Goal: Entertainment & Leisure: Consume media (video, audio)

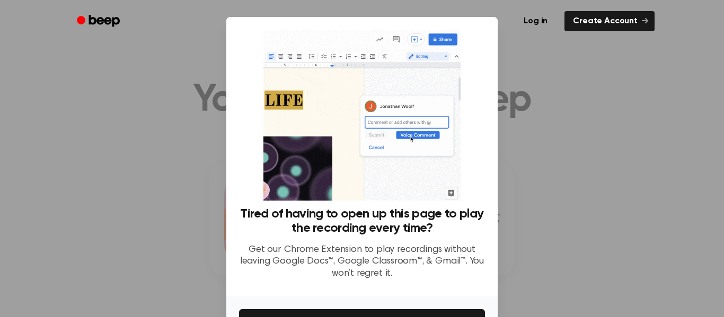
click at [631, 115] on div at bounding box center [362, 158] width 724 height 317
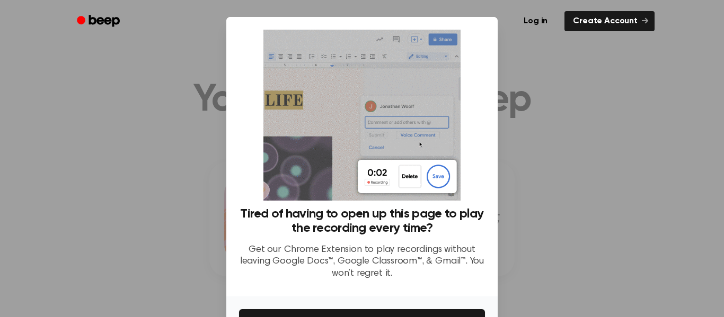
click at [518, 168] on div at bounding box center [362, 158] width 724 height 317
click at [310, 142] on img at bounding box center [361, 115] width 197 height 171
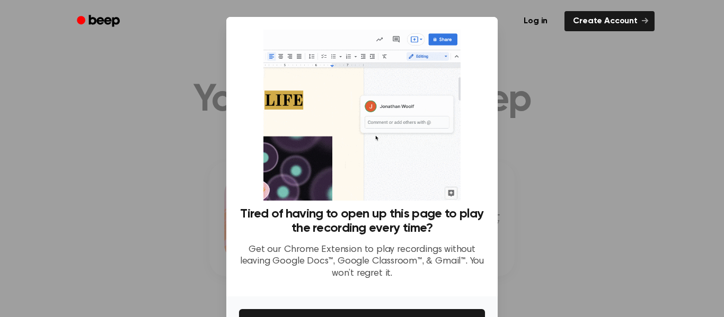
click at [62, 237] on div at bounding box center [362, 158] width 724 height 317
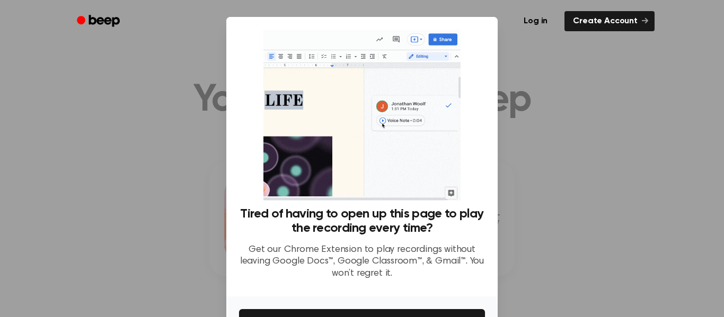
click at [139, 191] on div at bounding box center [362, 158] width 724 height 317
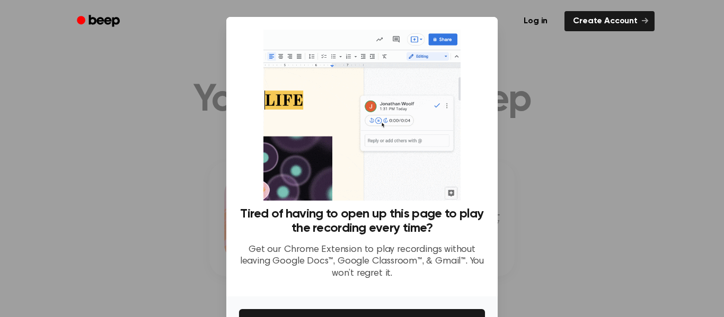
click at [127, 186] on div at bounding box center [362, 158] width 724 height 317
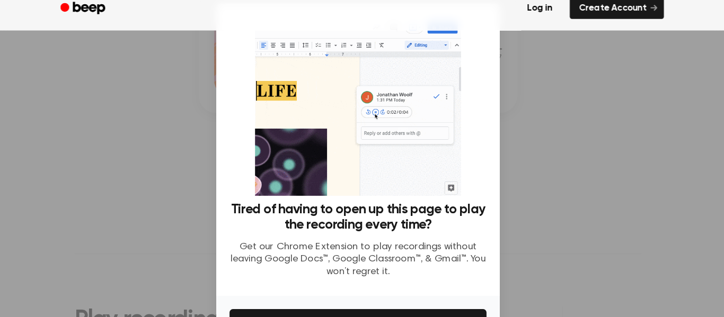
scroll to position [68, 0]
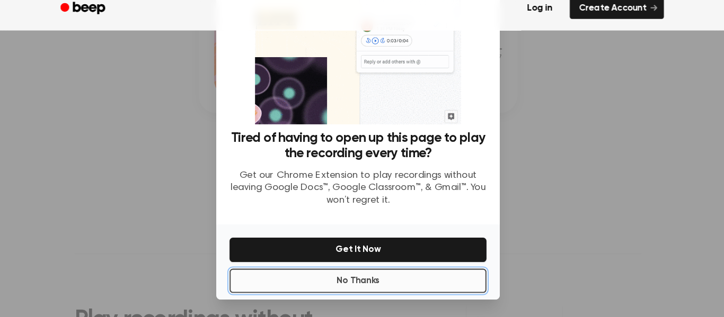
click at [369, 286] on button "No Thanks" at bounding box center [362, 282] width 246 height 23
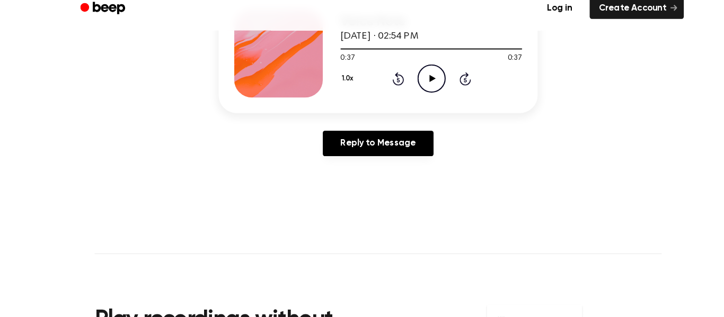
click at [412, 92] on icon "Play Audio" at bounding box center [413, 88] width 27 height 27
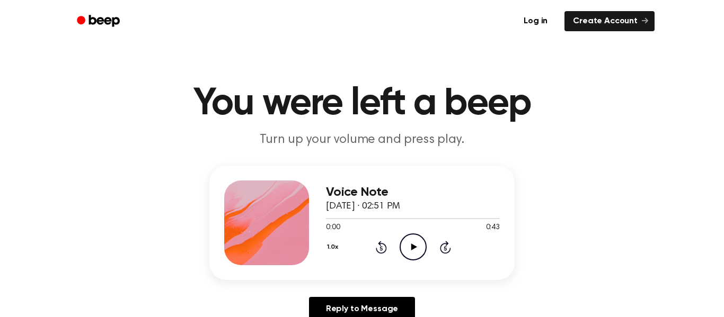
click at [417, 245] on icon "Play Audio" at bounding box center [413, 247] width 27 height 27
click at [413, 221] on div at bounding box center [413, 218] width 174 height 8
